Goal: Task Accomplishment & Management: Manage account settings

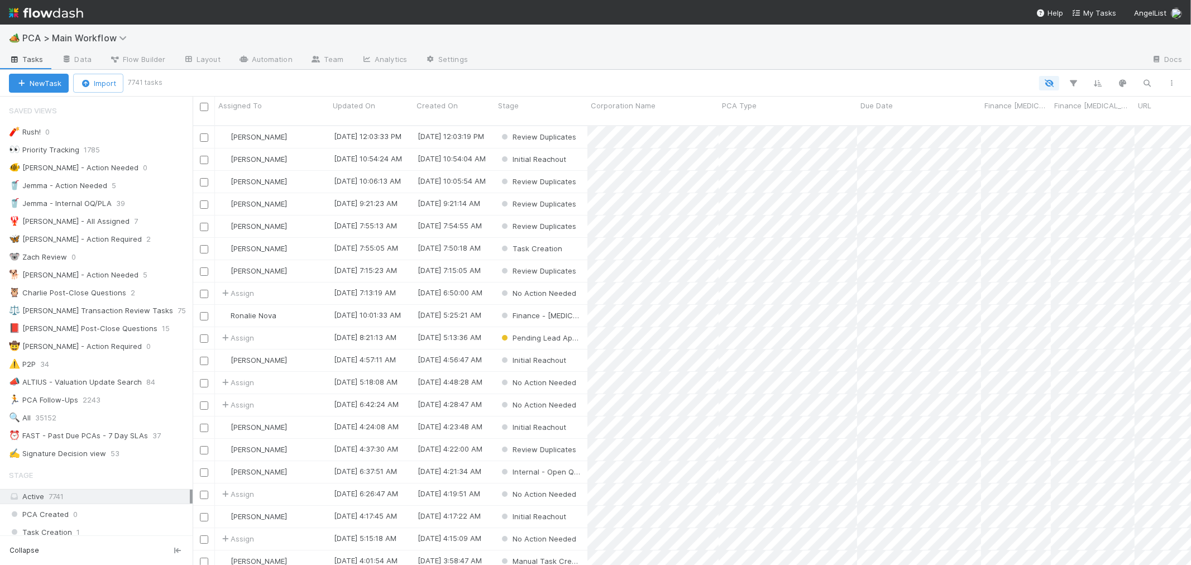
scroll to position [439, 989]
click at [131, 437] on div "⏰ FAST - Past Due PCAs - 7 Day SLAs" at bounding box center [78, 436] width 139 height 14
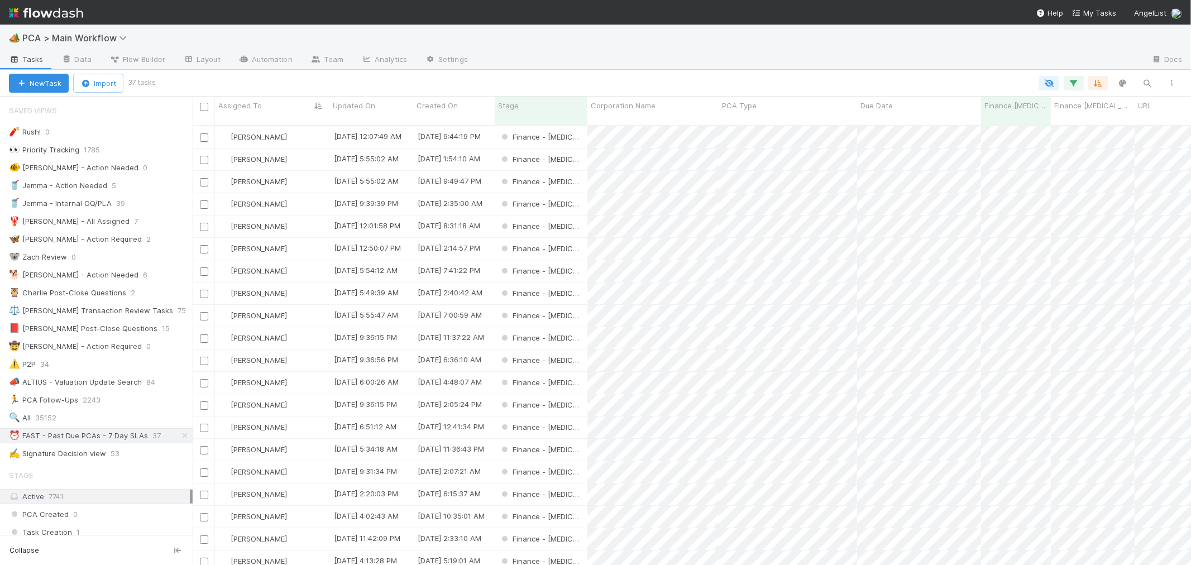
scroll to position [9, 9]
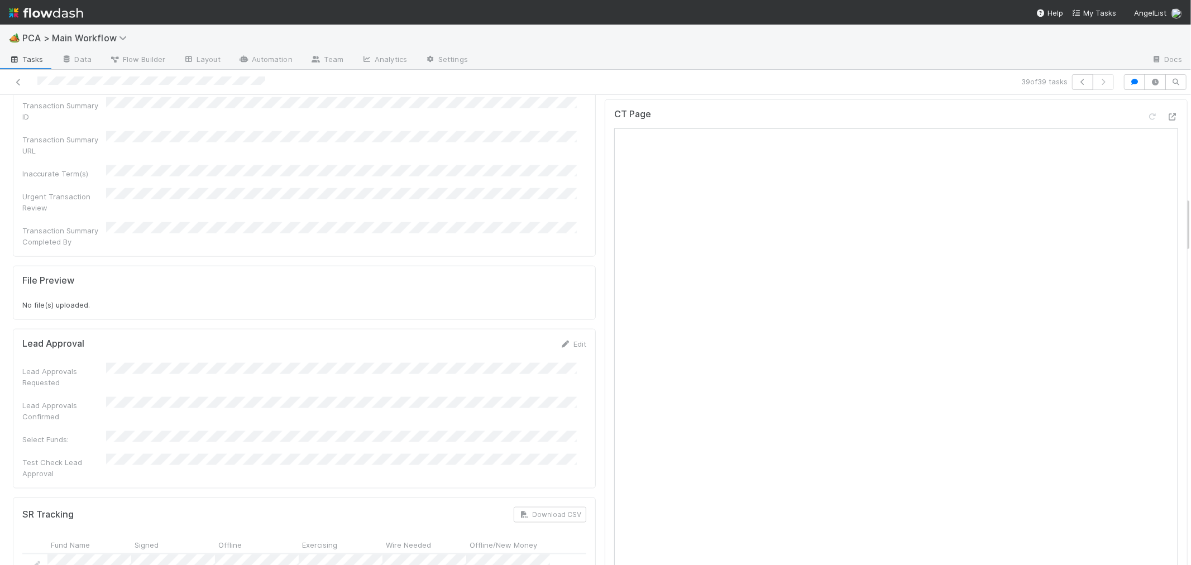
scroll to position [868, 0]
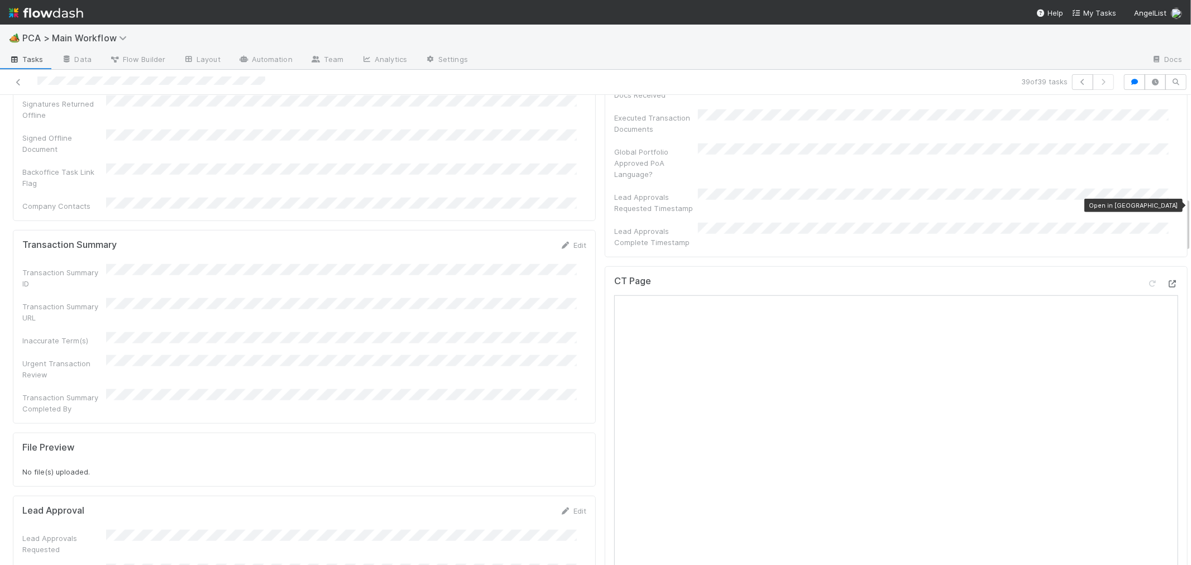
click at [1167, 280] on icon at bounding box center [1172, 283] width 11 height 7
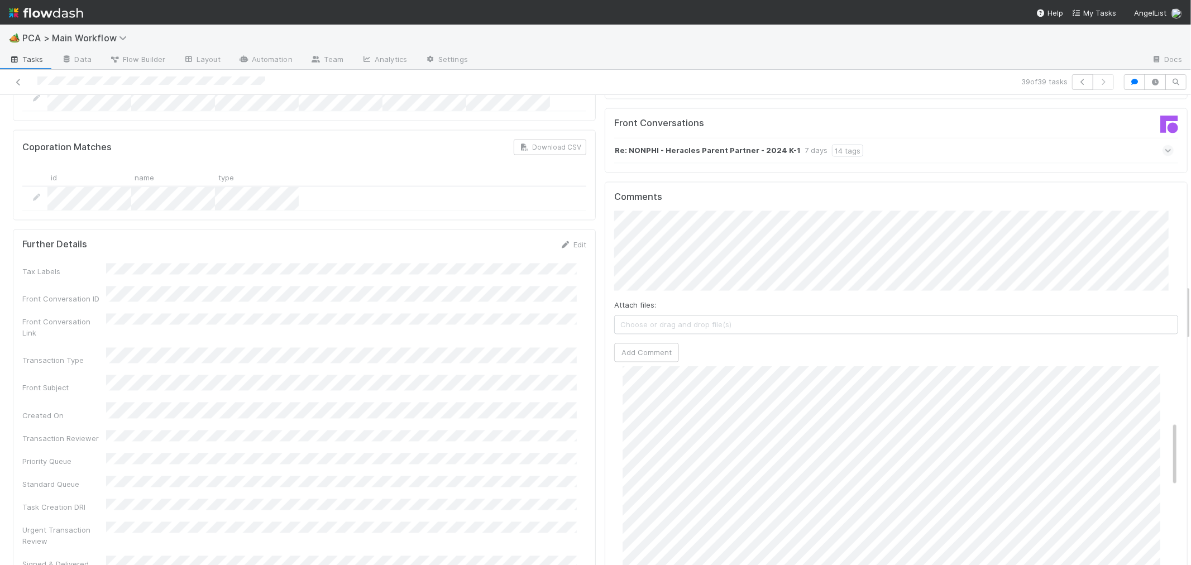
scroll to position [124, 0]
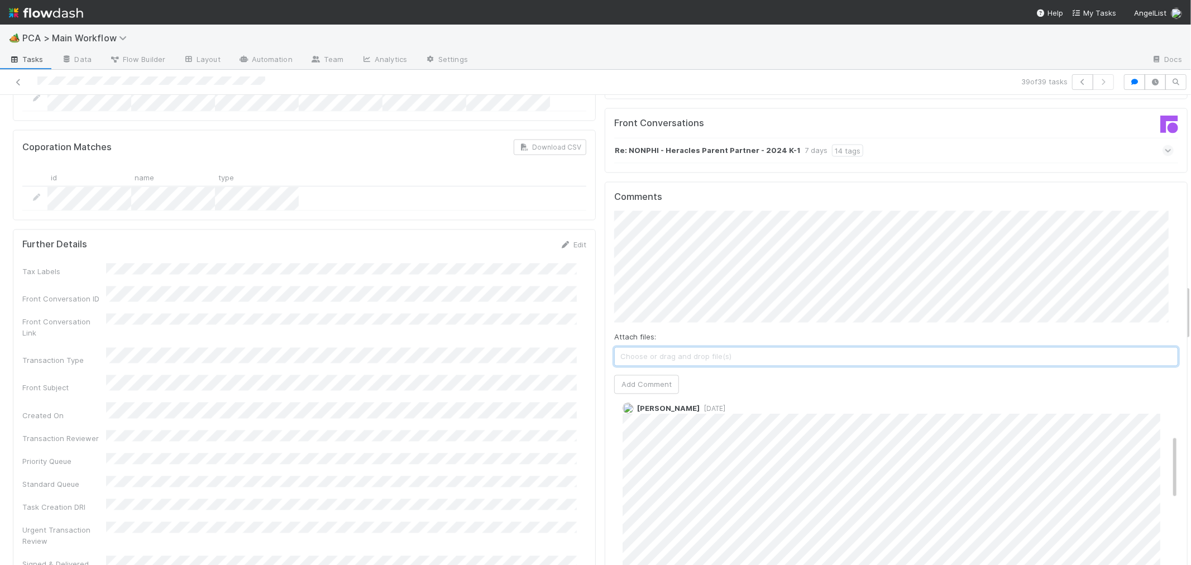
click at [677, 348] on span "Choose or drag and drop file(s)" at bounding box center [896, 357] width 563 height 18
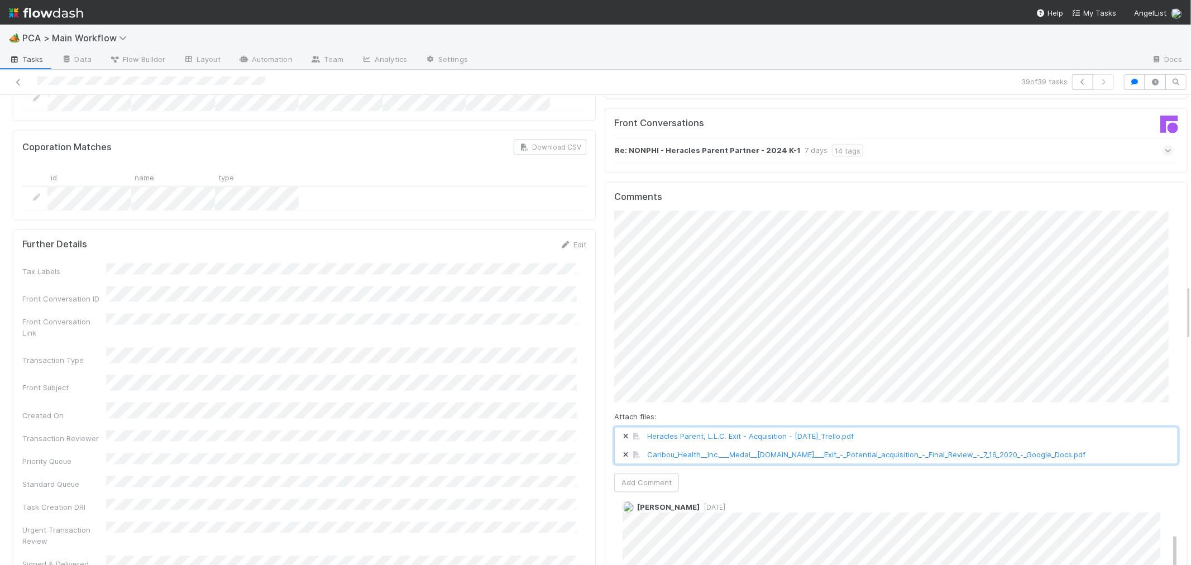
click at [1078, 446] on span "Caribou_Health__Inc.___Medal__Medal.com___Exit_-_Potential_acquisition_-_Final_…" at bounding box center [896, 455] width 563 height 18
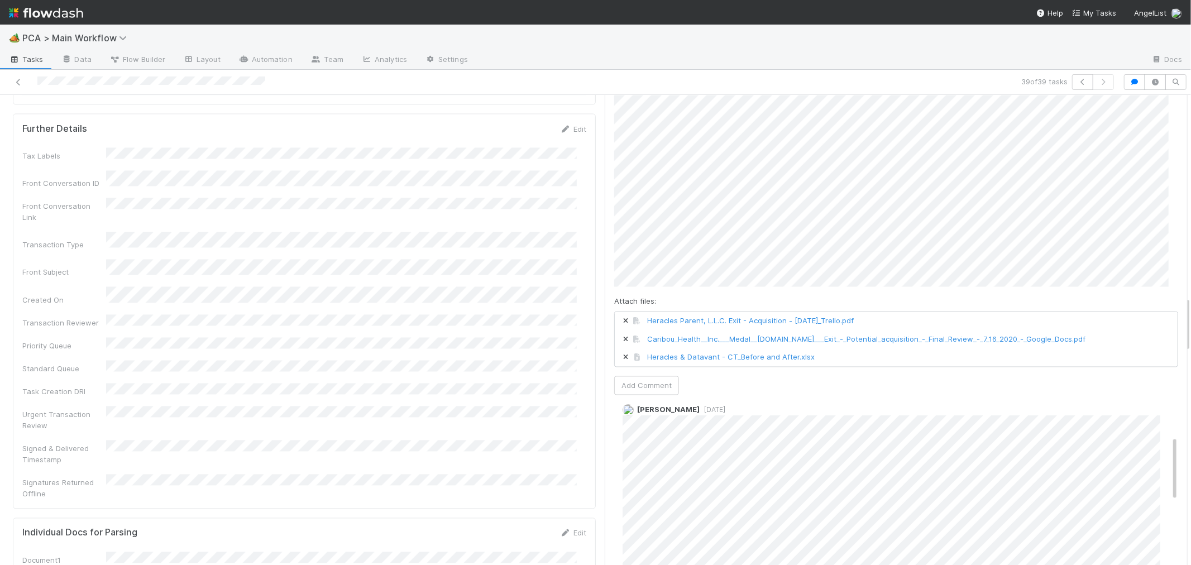
scroll to position [1737, 0]
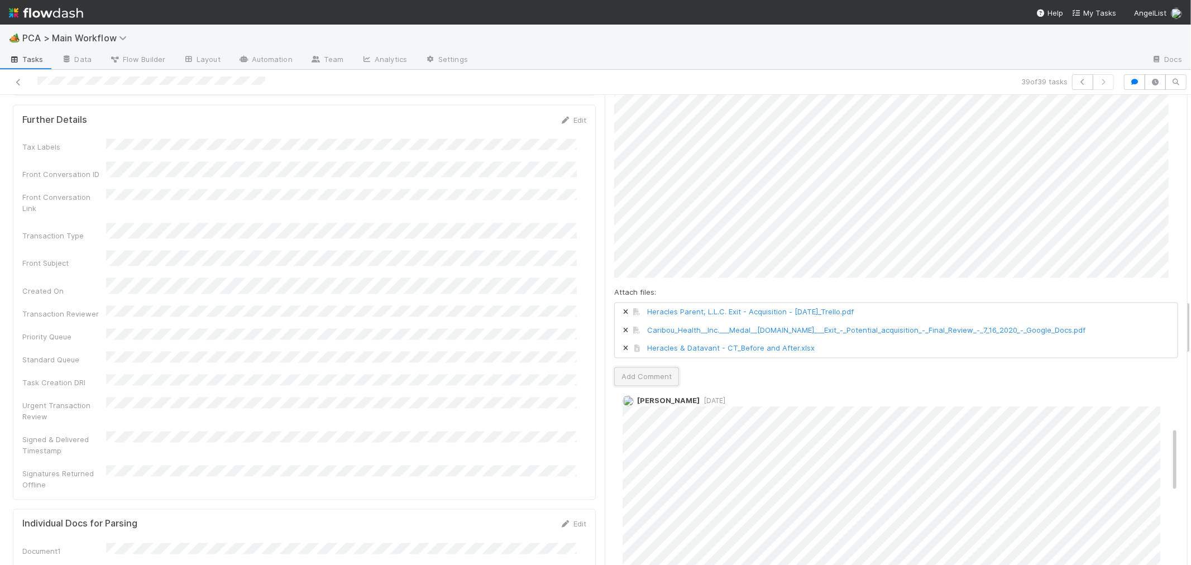
click at [638, 367] on button "Add Comment" at bounding box center [646, 376] width 65 height 19
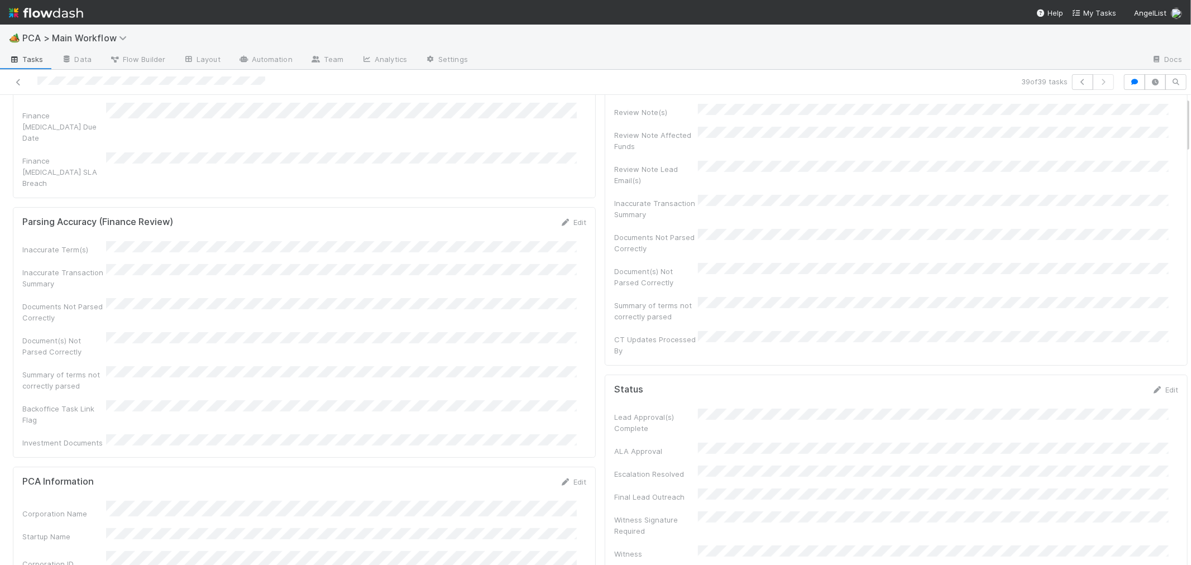
scroll to position [0, 0]
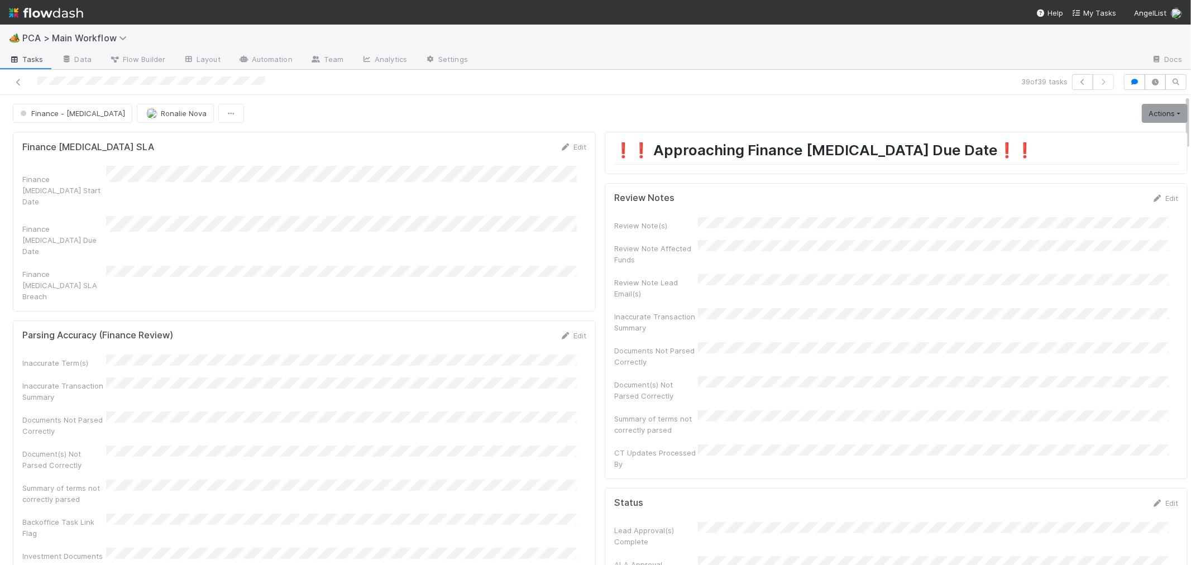
drag, startPoint x: 1147, startPoint y: 197, endPoint x: 1092, endPoint y: 252, distance: 77.8
click at [1152, 197] on link "Edit" at bounding box center [1165, 198] width 26 height 9
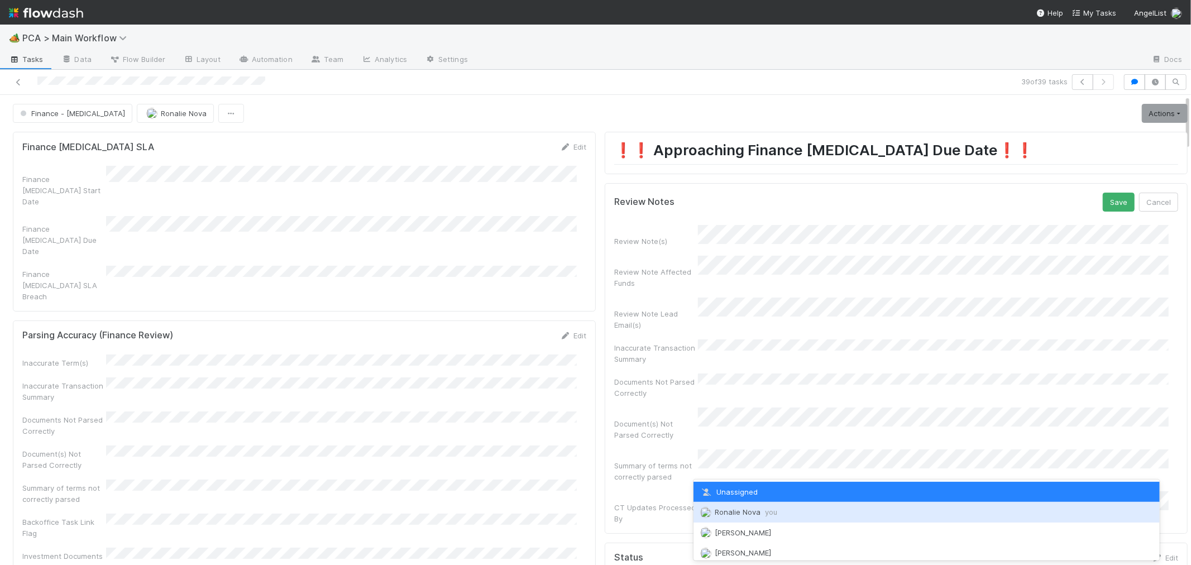
click at [768, 512] on span "you" at bounding box center [771, 511] width 12 height 9
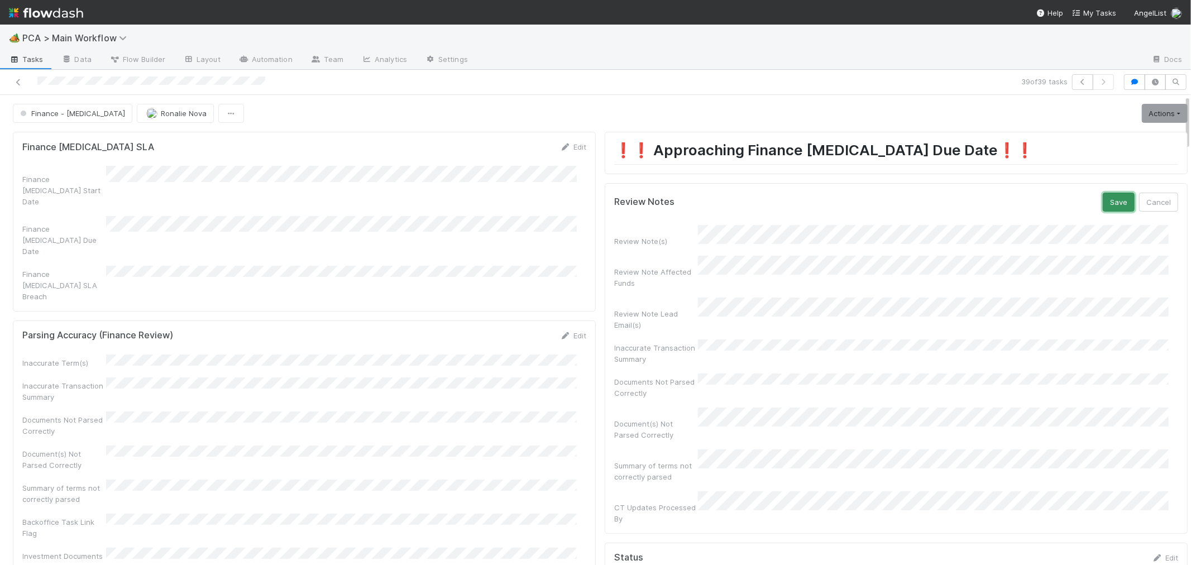
click at [1103, 203] on button "Save" at bounding box center [1119, 202] width 32 height 19
click at [1142, 118] on link "Actions" at bounding box center [1165, 113] width 46 height 19
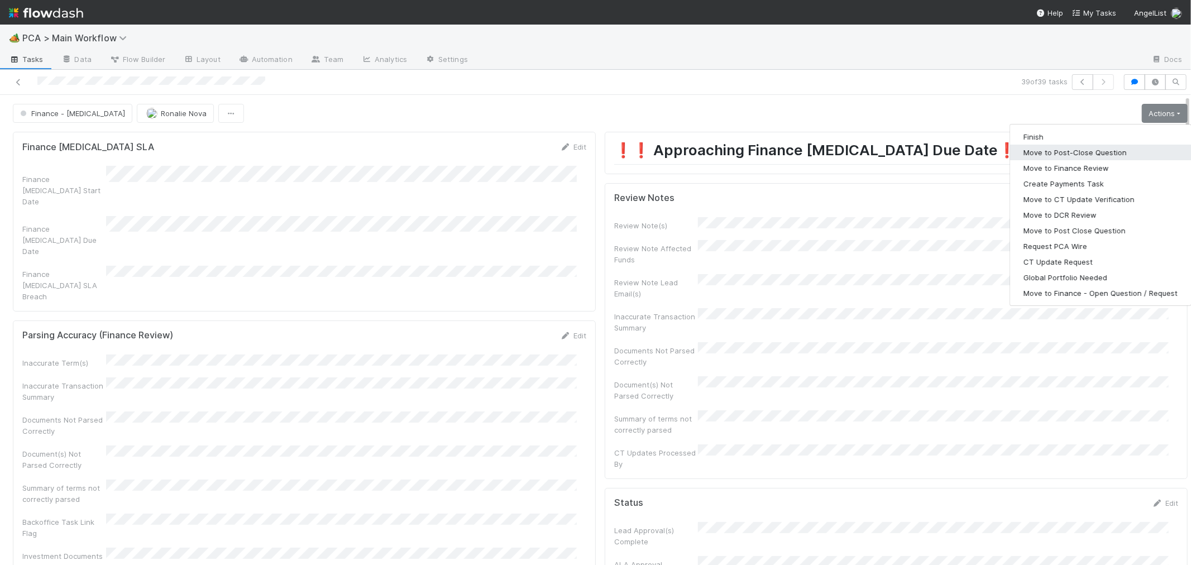
click at [1067, 149] on button "Move to Post-Close Question" at bounding box center [1100, 153] width 181 height 16
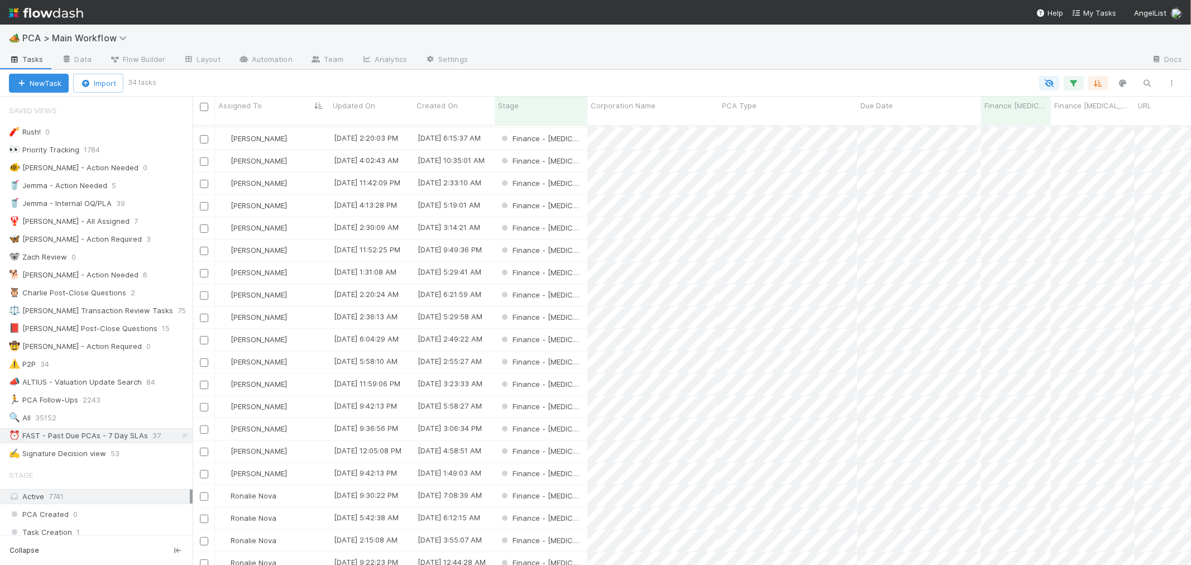
scroll to position [320, 0]
click at [582, 530] on div "Finance - ICU" at bounding box center [541, 541] width 93 height 22
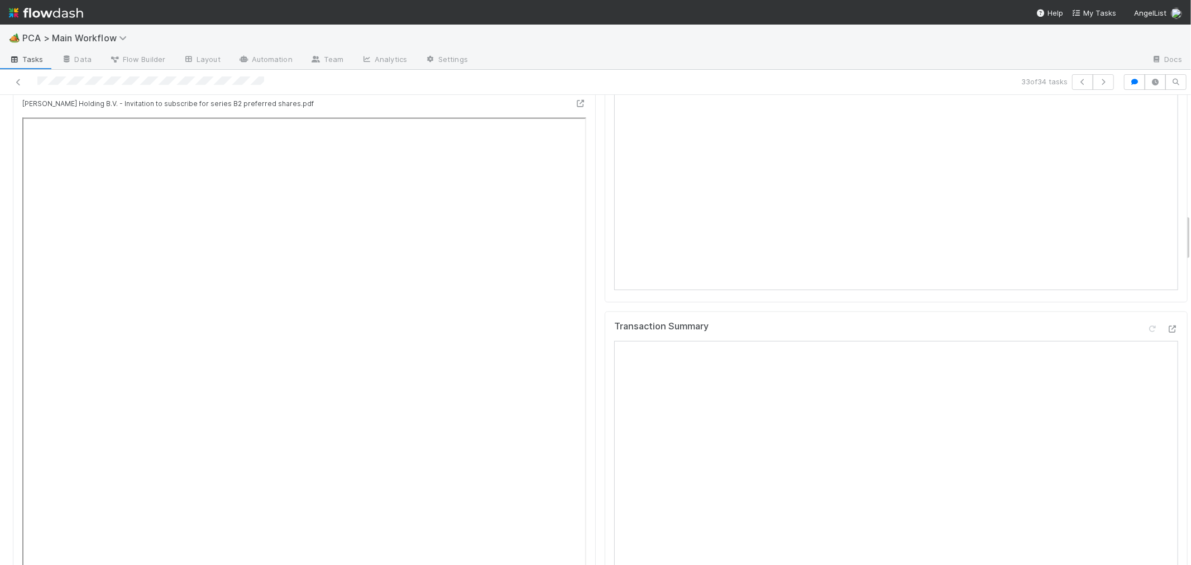
scroll to position [1178, 0]
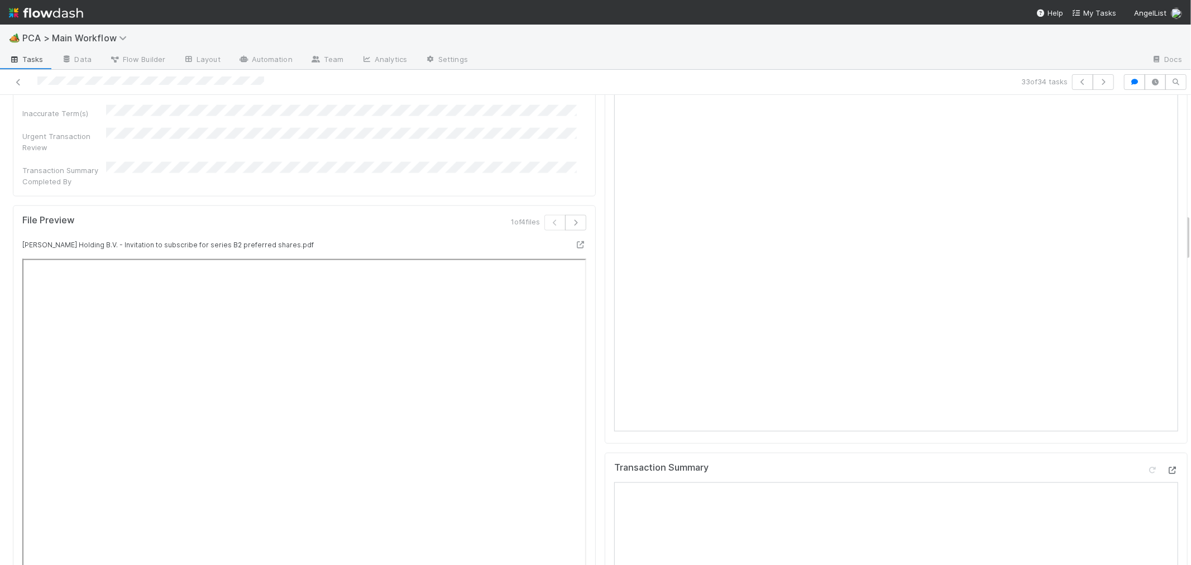
click at [1167, 467] on icon at bounding box center [1172, 470] width 11 height 7
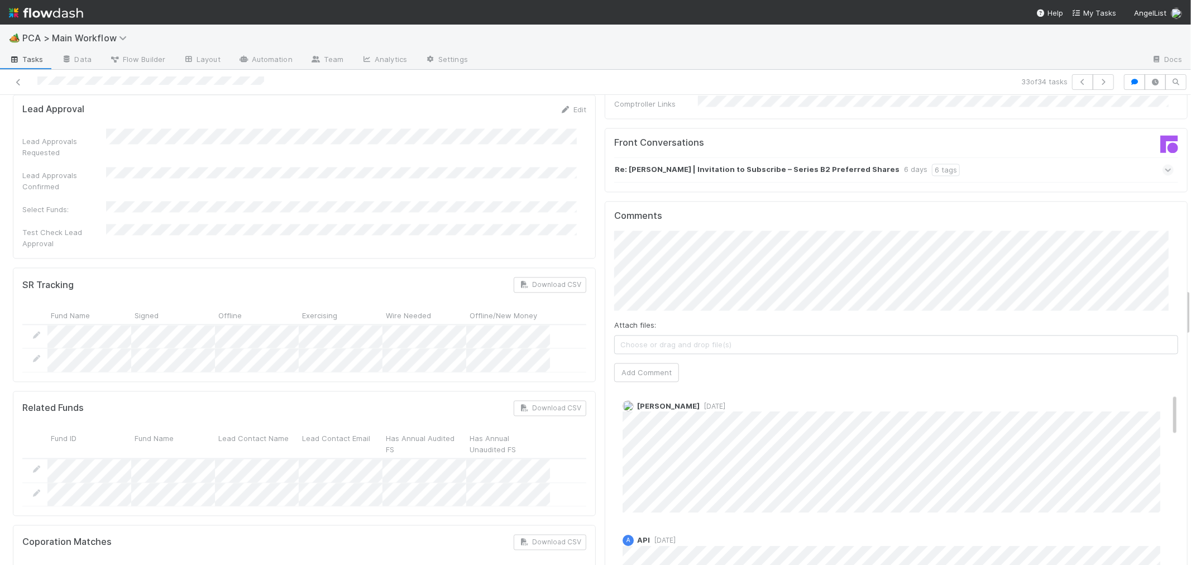
scroll to position [0, 0]
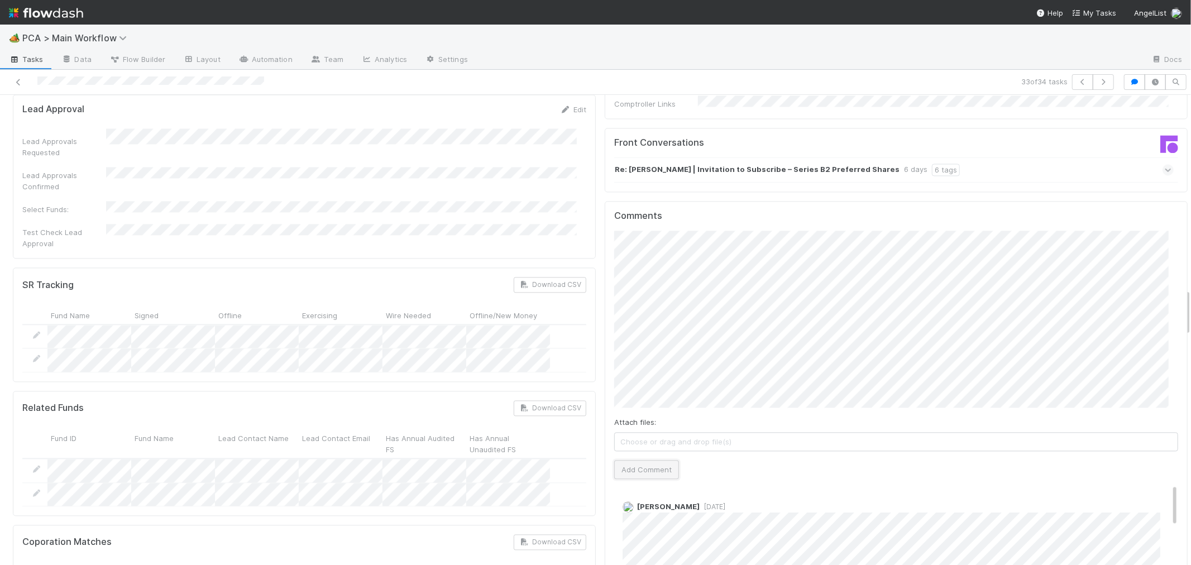
click at [654, 460] on button "Add Comment" at bounding box center [646, 469] width 65 height 19
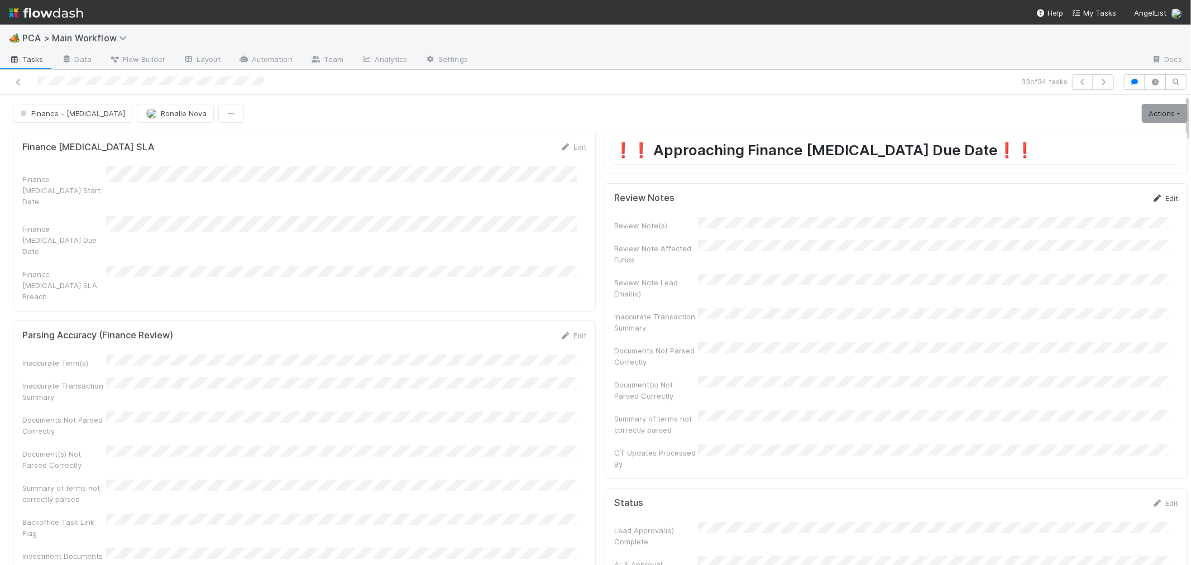
click at [1152, 197] on link "Edit" at bounding box center [1165, 198] width 26 height 9
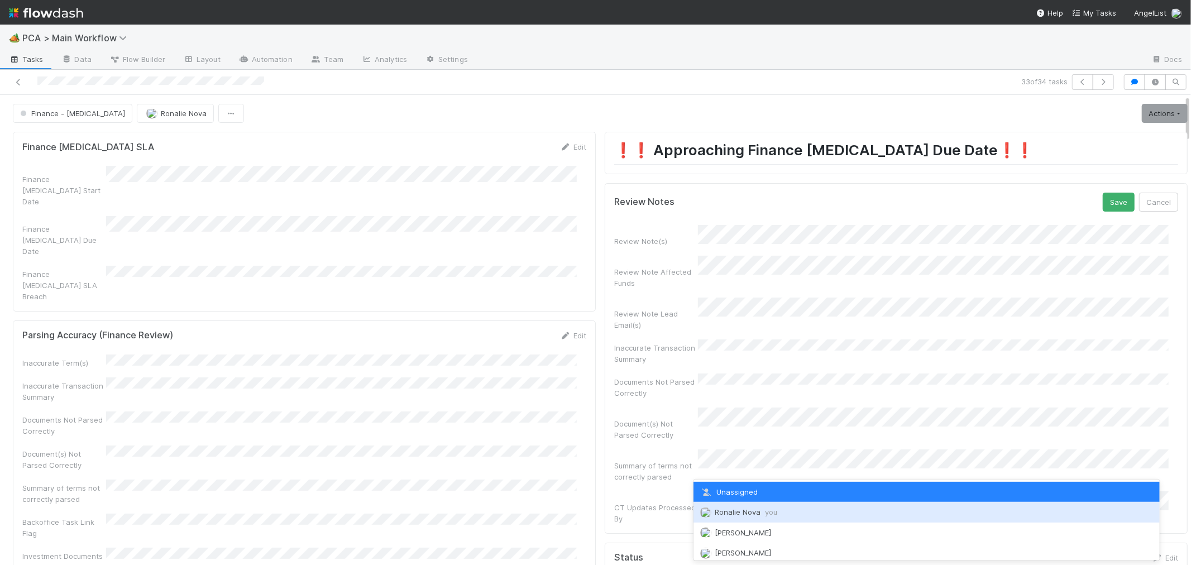
click at [770, 511] on span "you" at bounding box center [771, 511] width 12 height 9
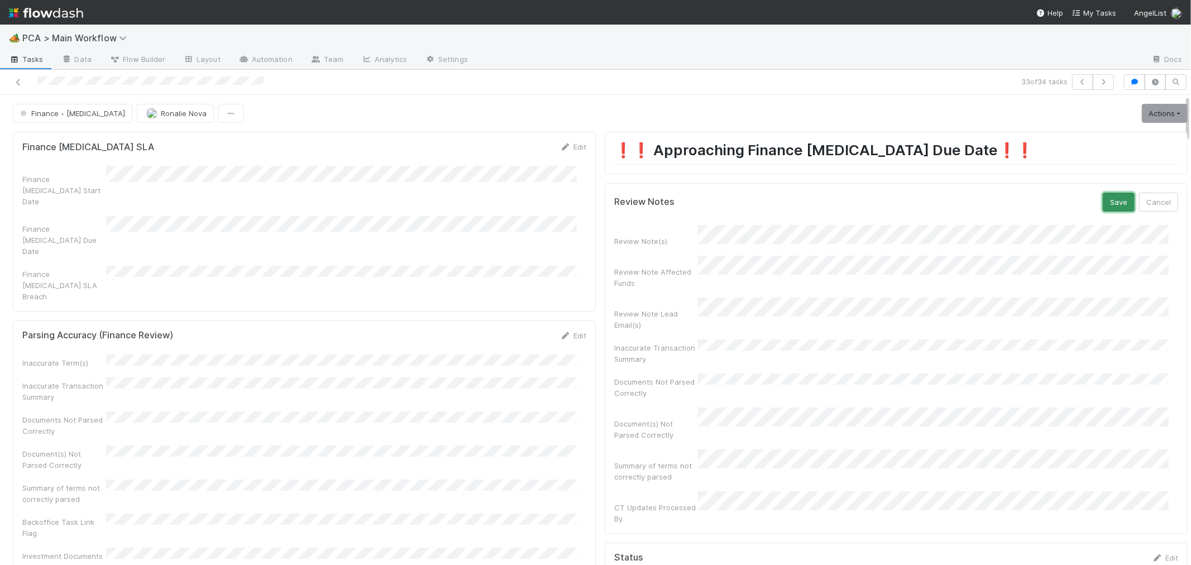
click at [1103, 202] on button "Save" at bounding box center [1119, 202] width 32 height 19
click at [1152, 116] on link "Actions" at bounding box center [1165, 113] width 46 height 19
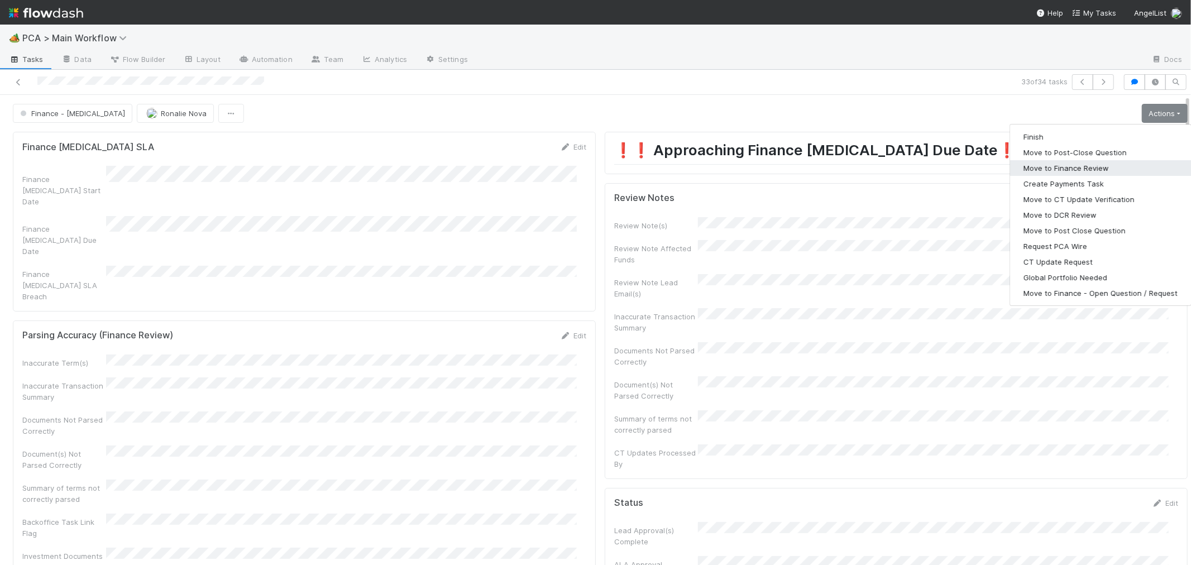
click at [1045, 165] on button "Move to Finance Review" at bounding box center [1100, 168] width 181 height 16
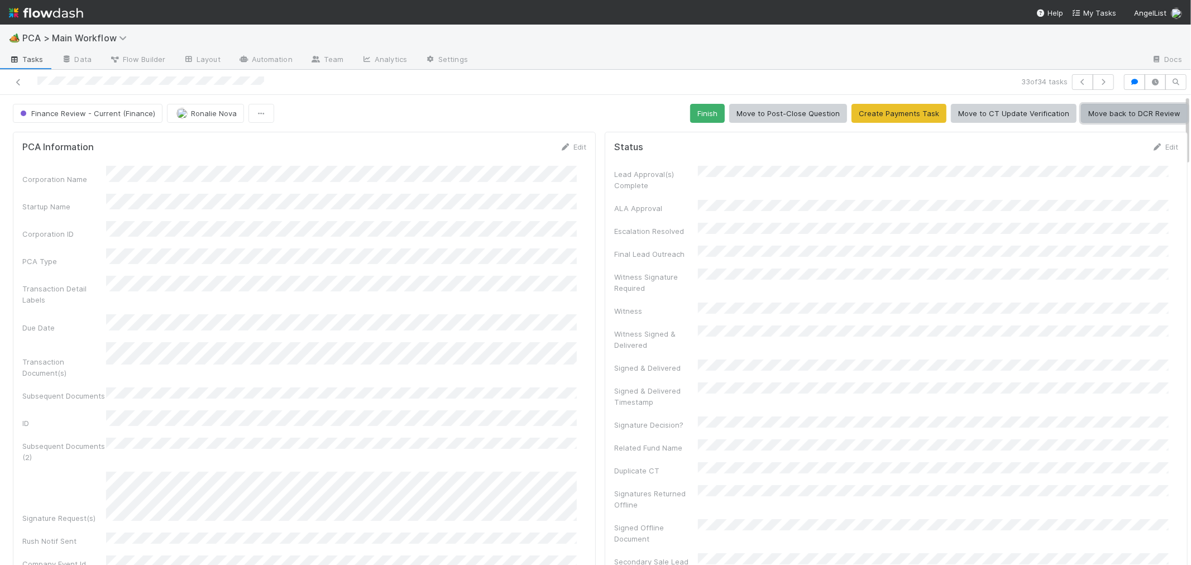
click at [1093, 118] on button "Move back to DCR Review" at bounding box center [1134, 113] width 107 height 19
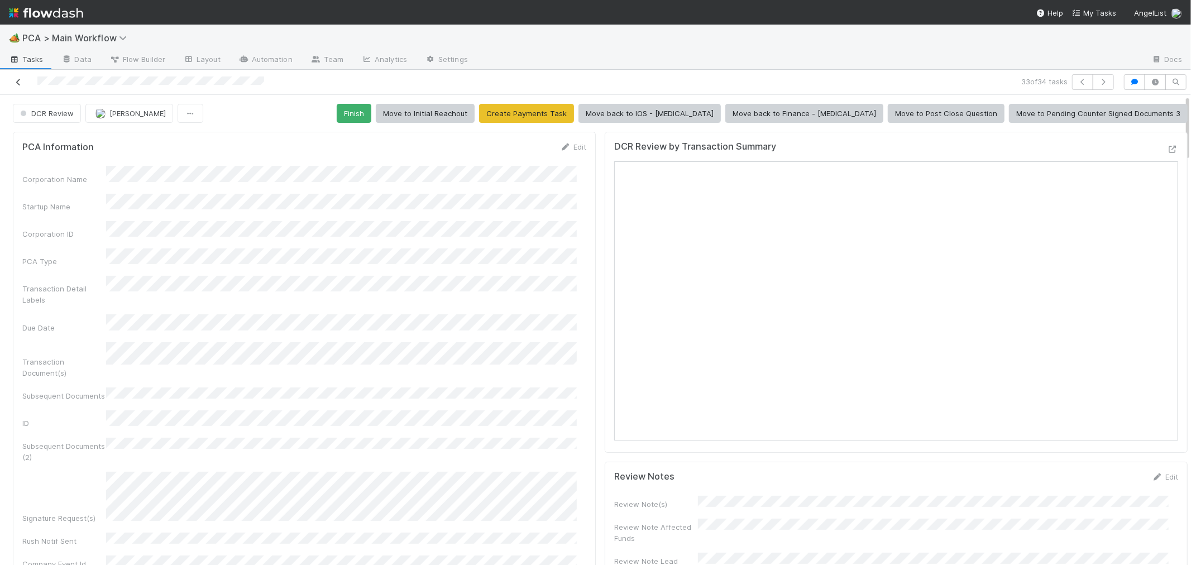
click at [18, 79] on icon at bounding box center [18, 82] width 11 height 7
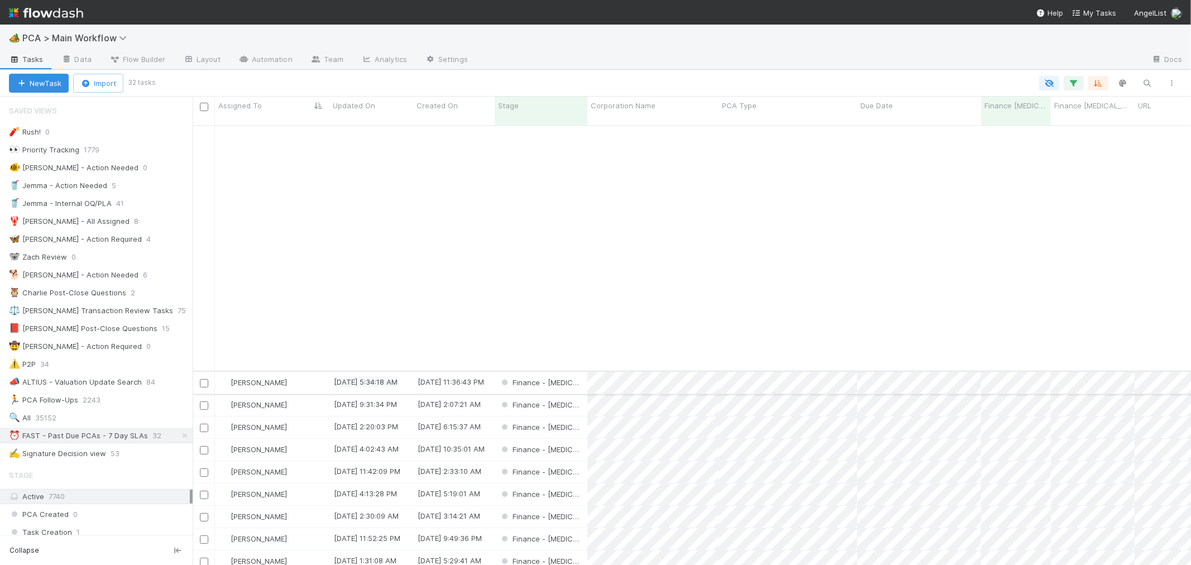
scroll to position [275, 0]
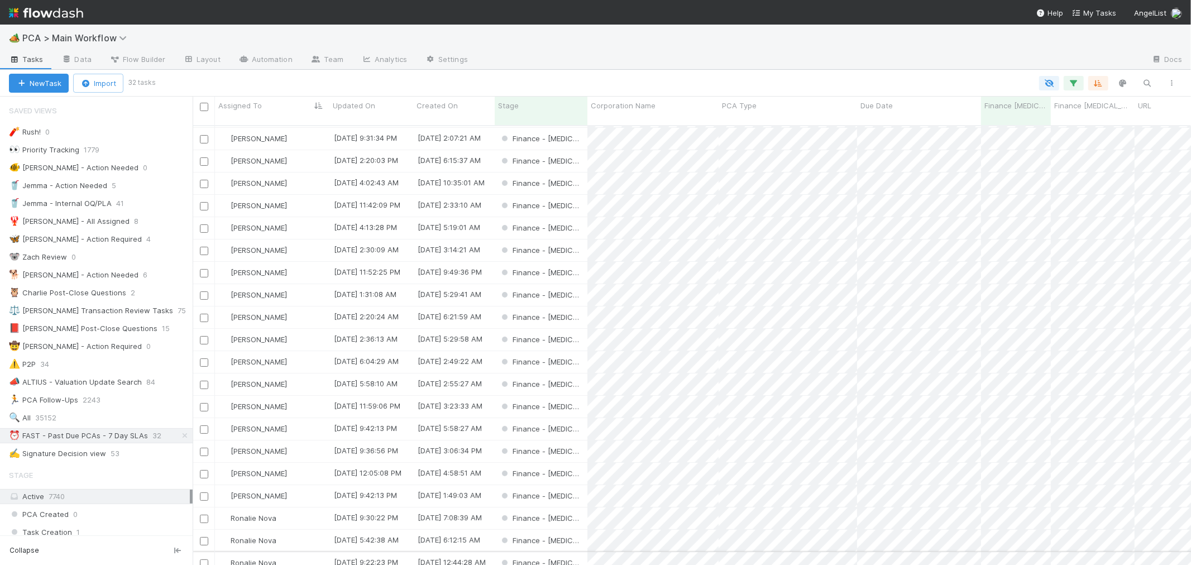
click at [574, 552] on div "Finance - ICU" at bounding box center [541, 563] width 93 height 22
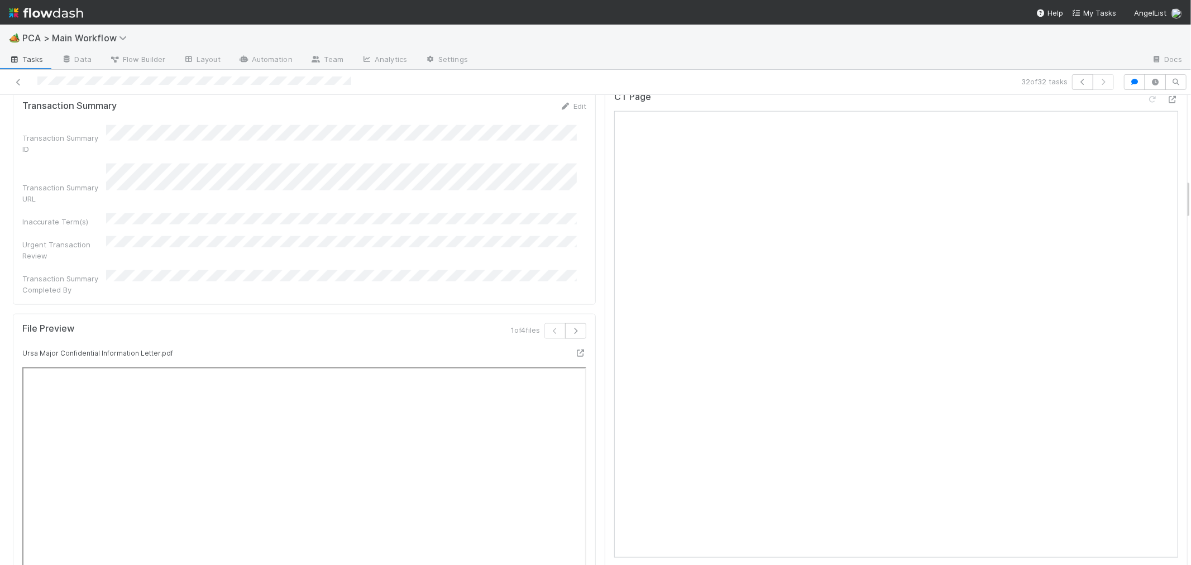
scroll to position [1364, 0]
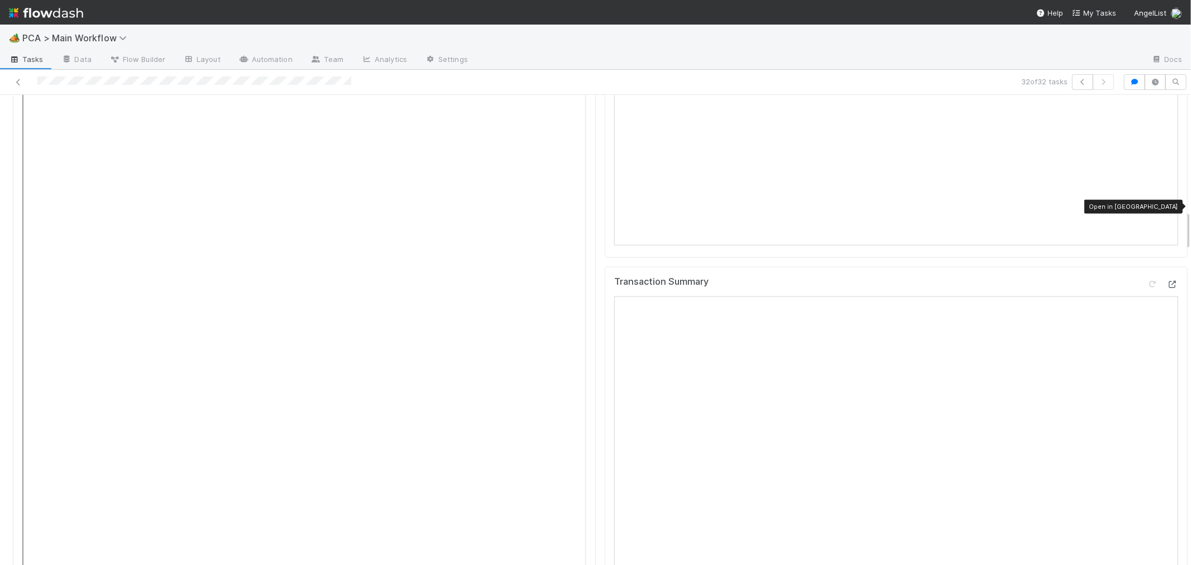
click at [1167, 281] on icon at bounding box center [1172, 284] width 11 height 7
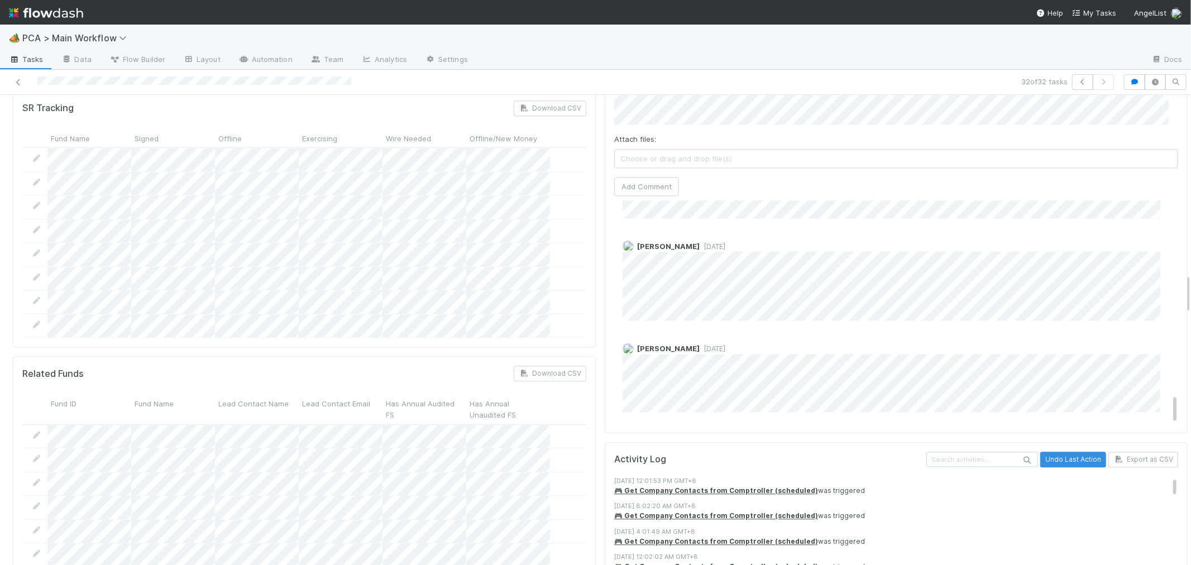
scroll to position [1439, 0]
click at [18, 80] on icon at bounding box center [18, 82] width 11 height 7
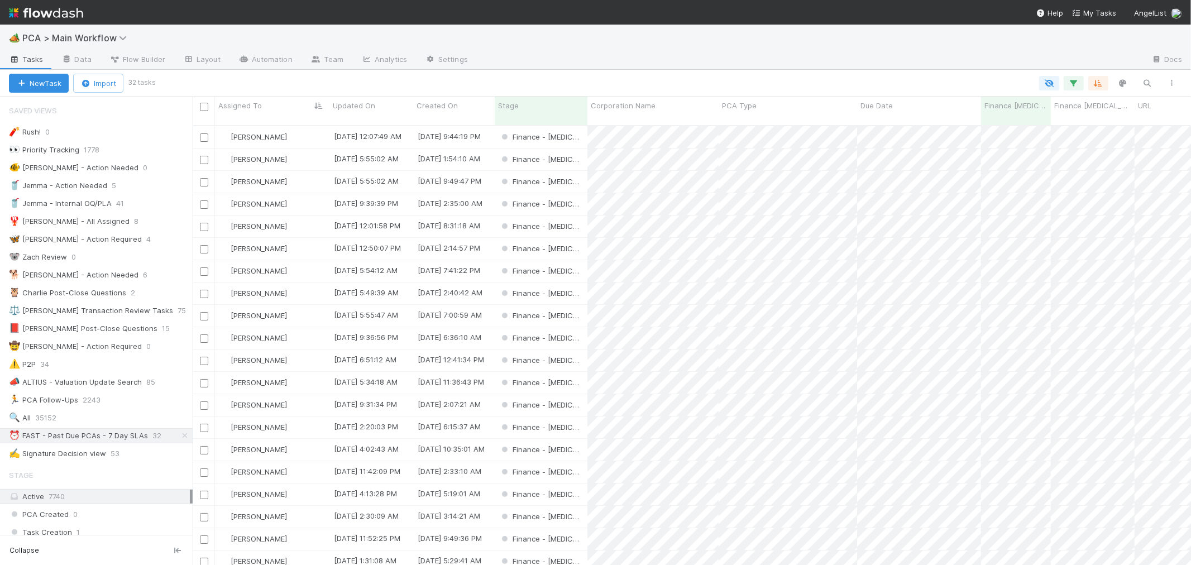
scroll to position [439, 989]
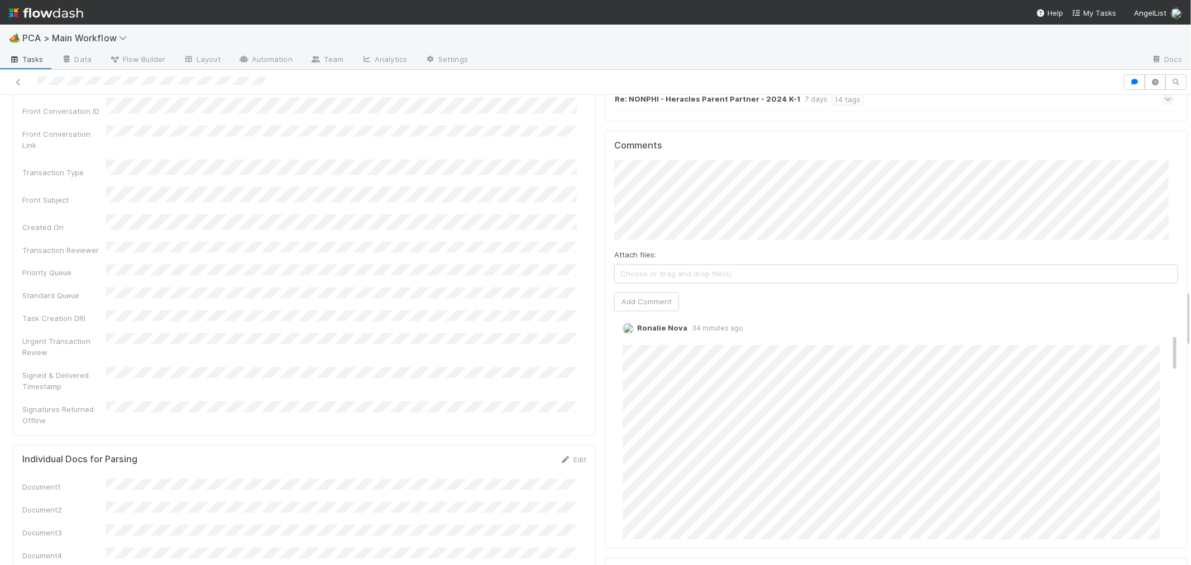
scroll to position [124, 0]
click at [631, 313] on link "Edit" at bounding box center [637, 317] width 13 height 9
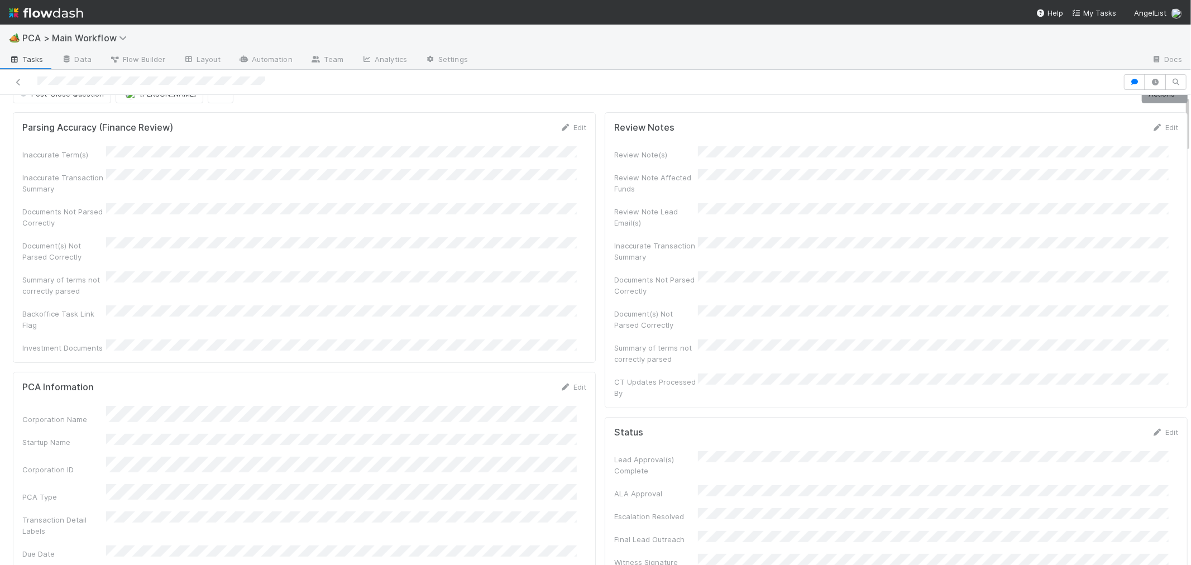
scroll to position [0, 0]
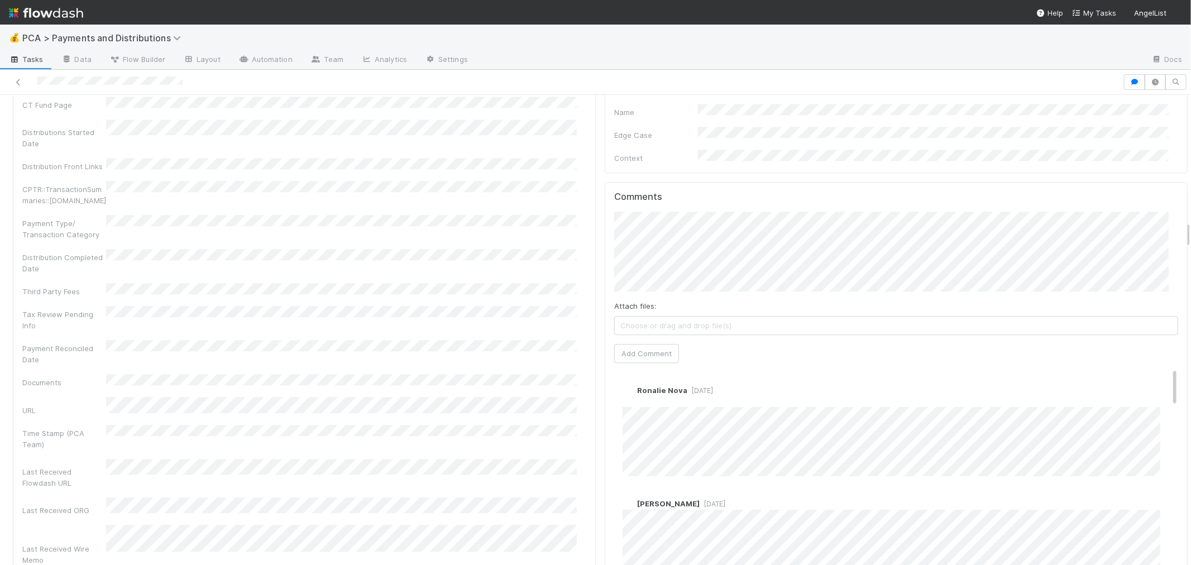
scroll to position [2170, 0]
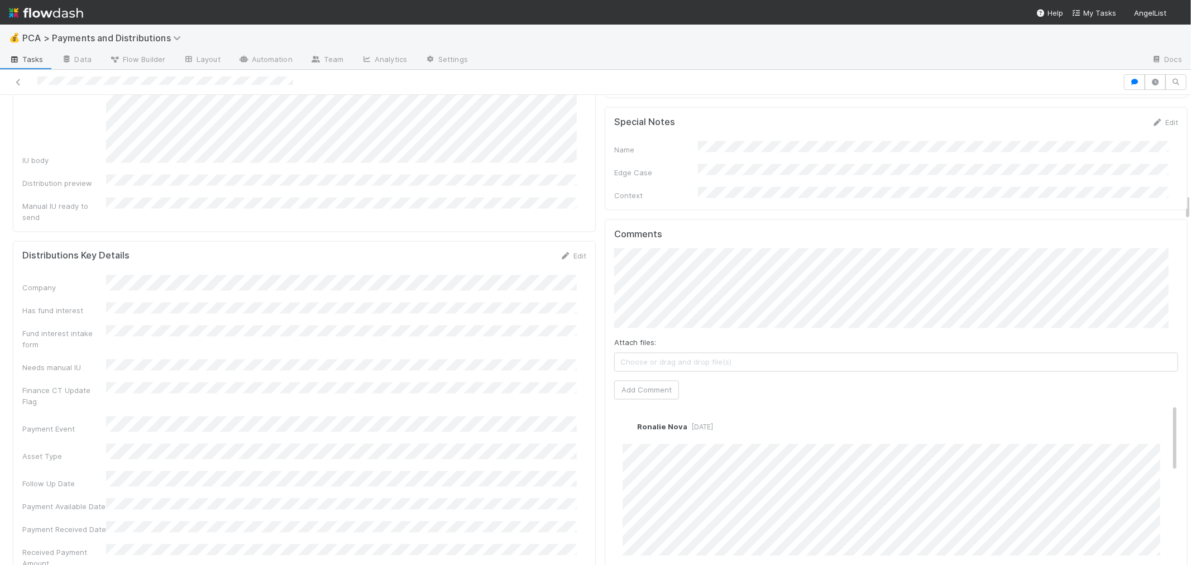
scroll to position [1737, 0]
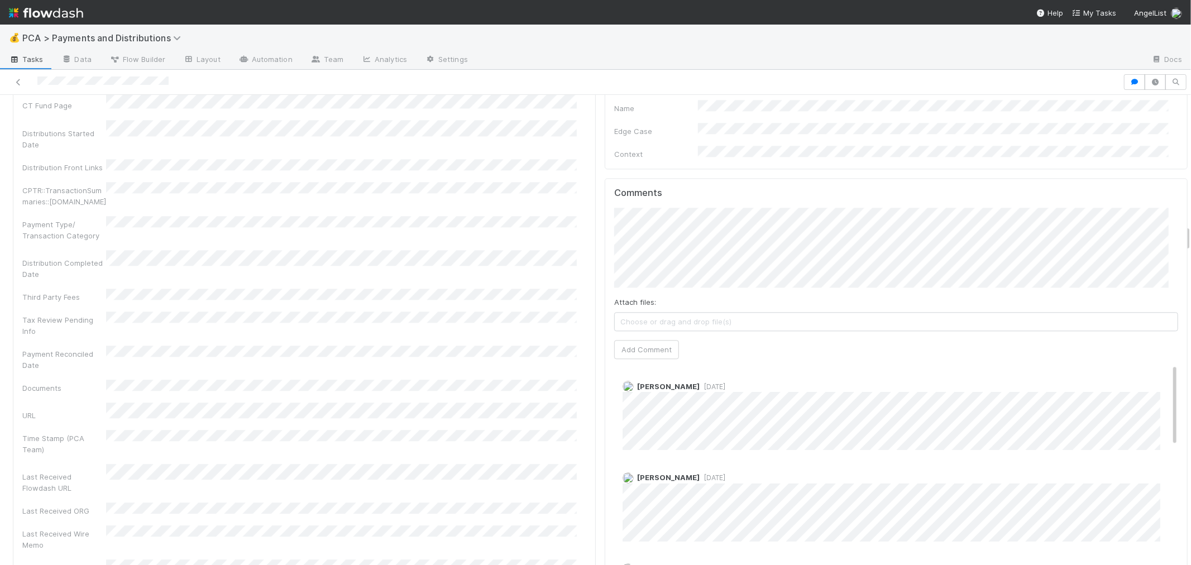
click at [703, 473] on span "[DATE]" at bounding box center [712, 477] width 26 height 8
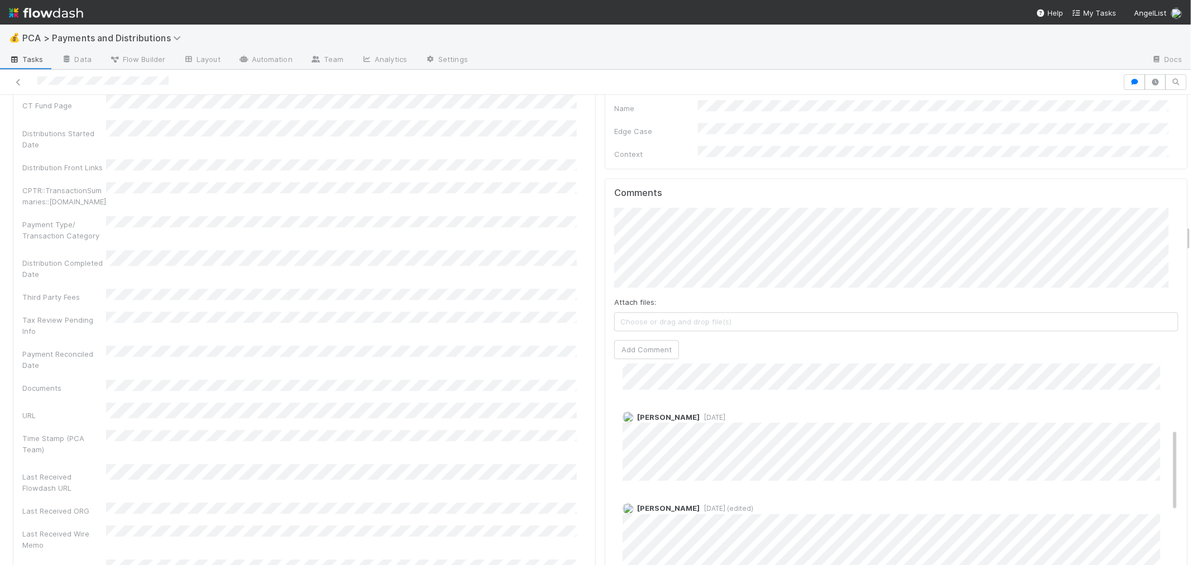
scroll to position [186, 0]
